Goal: Task Accomplishment & Management: Manage account settings

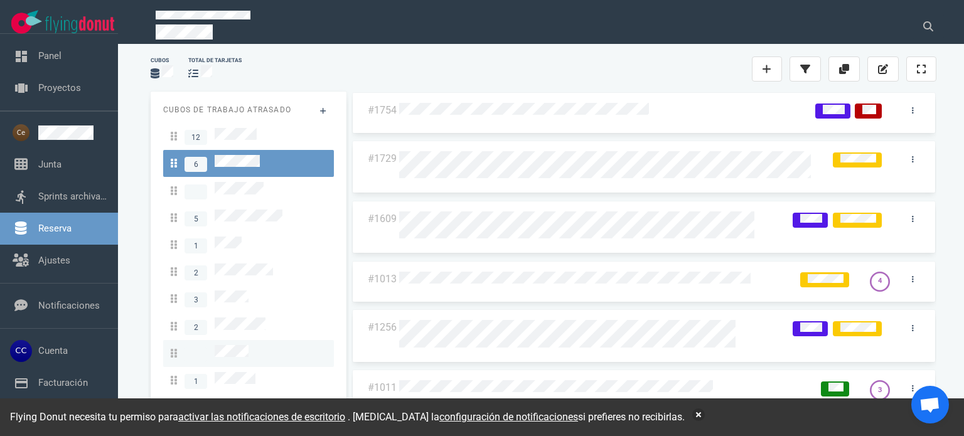
click at [258, 348] on link at bounding box center [248, 353] width 171 height 27
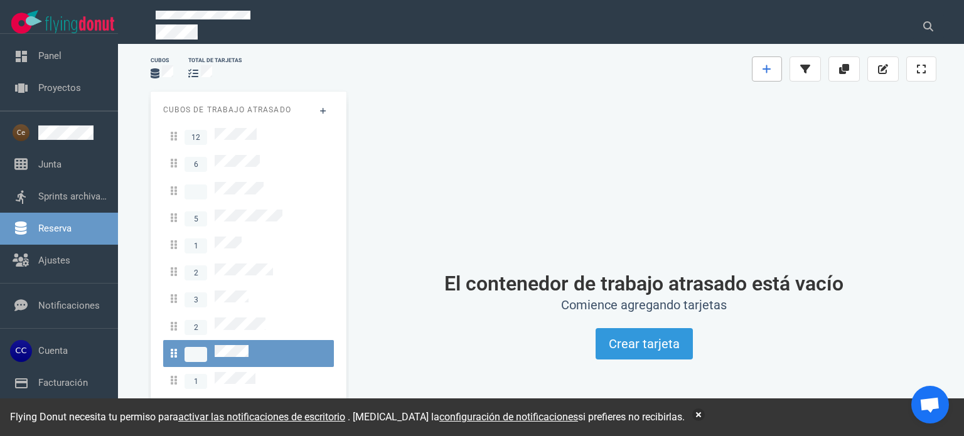
click at [763, 66] on link at bounding box center [767, 68] width 30 height 25
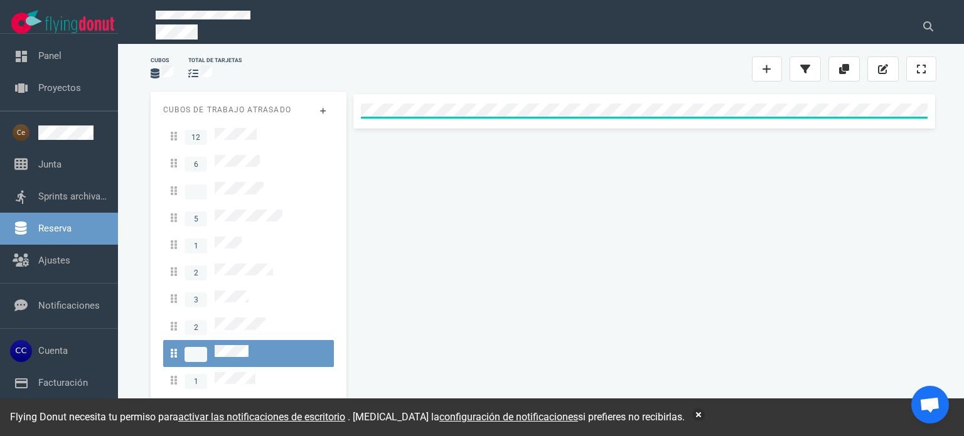
click at [612, 77] on div "Cubos total de tarjetas" at bounding box center [543, 69] width 801 height 40
click at [912, 112] on icon at bounding box center [913, 110] width 2 height 6
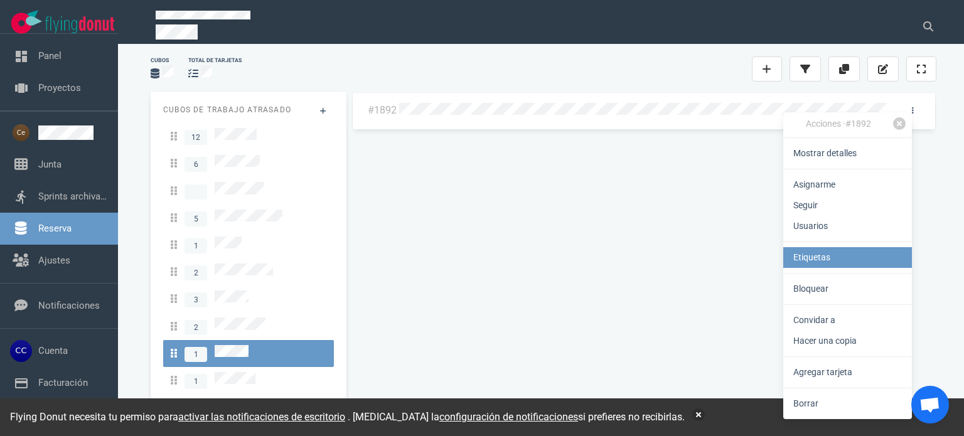
click at [817, 266] on link "Etiquetas" at bounding box center [847, 257] width 129 height 21
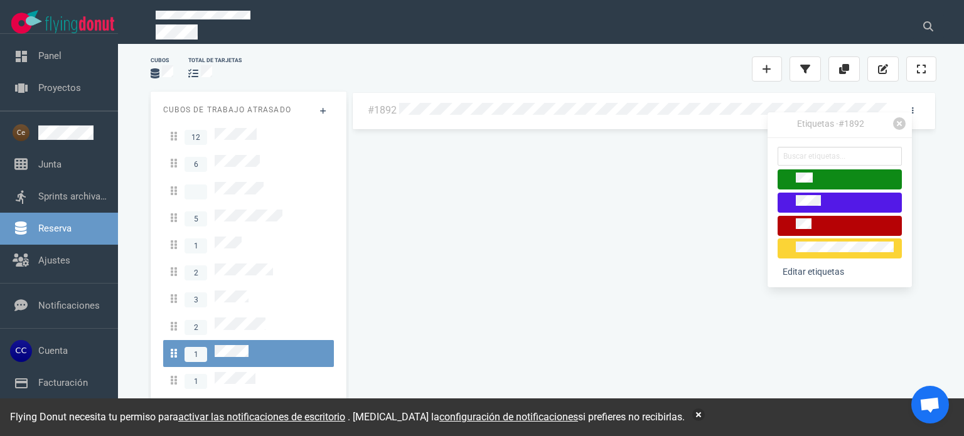
click at [815, 254] on div at bounding box center [839, 249] width 113 height 14
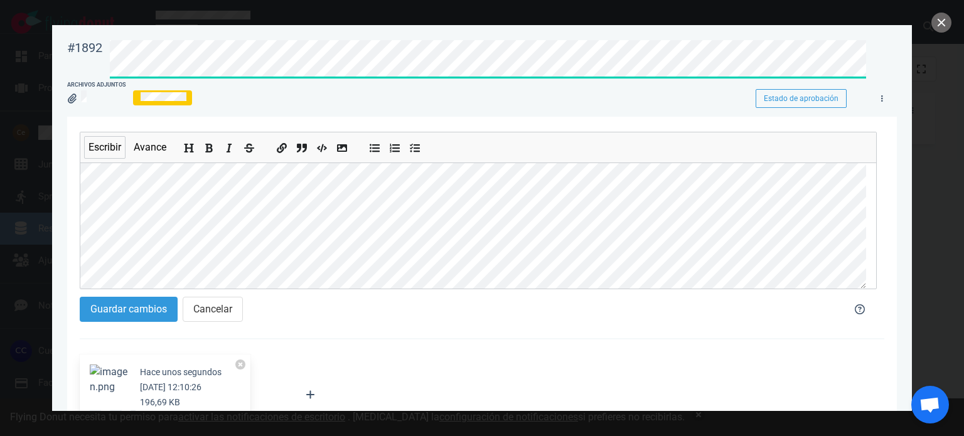
click at [131, 289] on div "Guardar cambios Cancelar" at bounding box center [454, 309] width 764 height 40
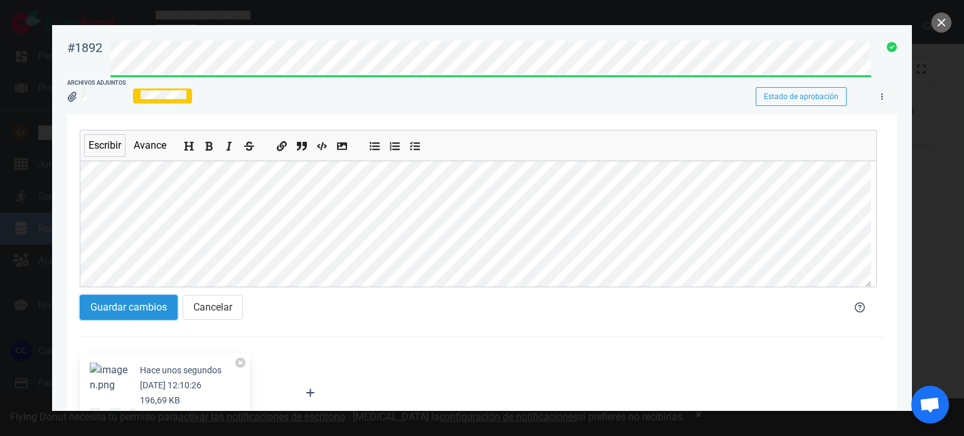
click at [132, 304] on font "Guardar cambios" at bounding box center [128, 307] width 77 height 12
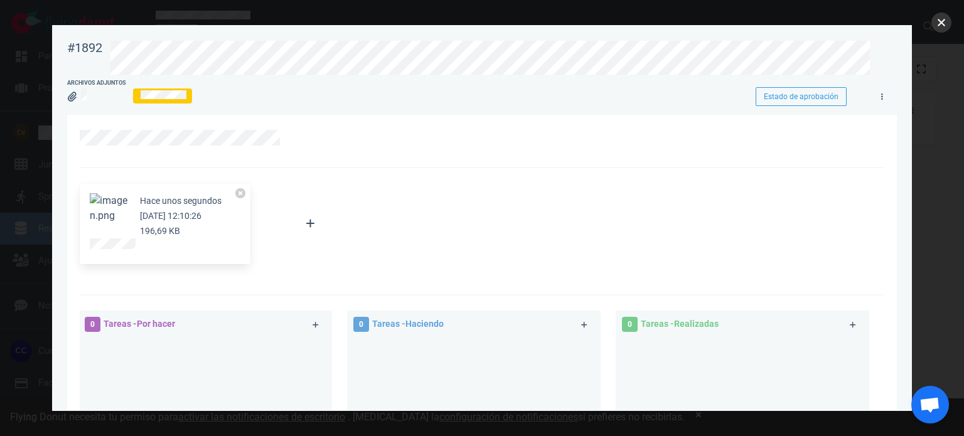
click at [939, 23] on button "cerca" at bounding box center [941, 23] width 20 height 20
